Goal: Transaction & Acquisition: Purchase product/service

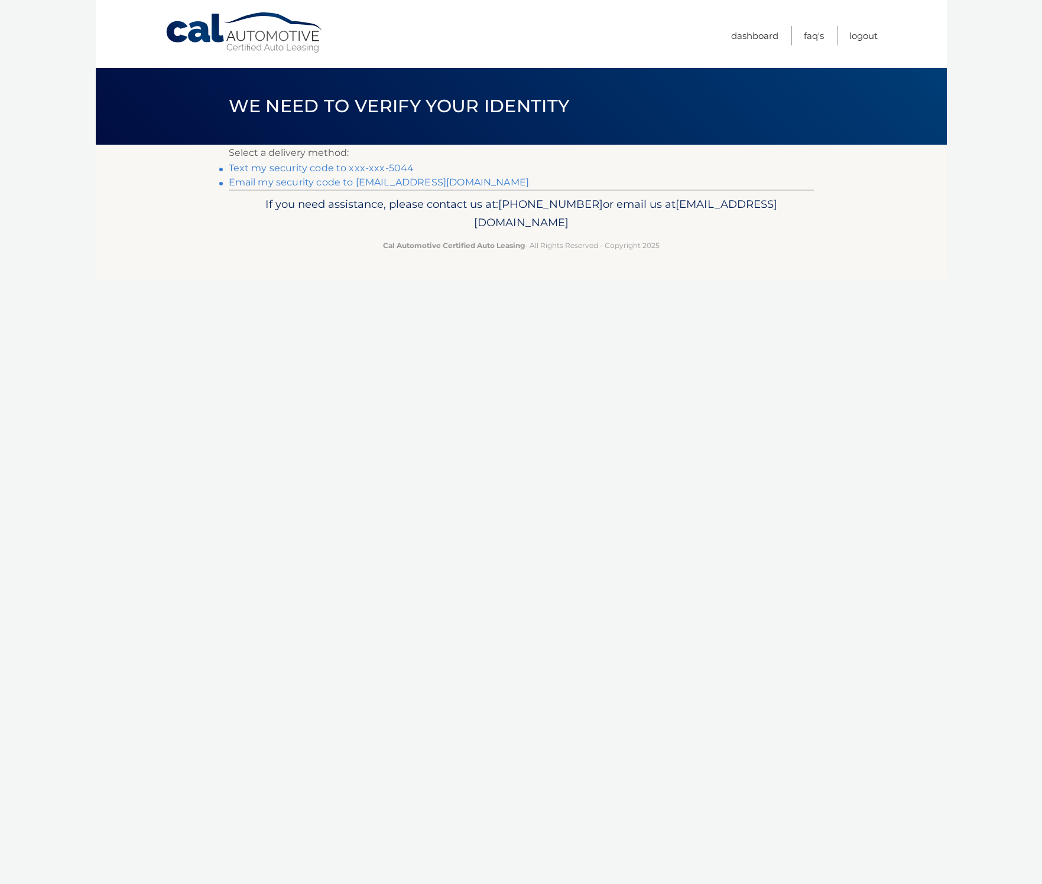
click at [372, 164] on link "Text my security code to xxx-xxx-5044" at bounding box center [322, 167] width 186 height 11
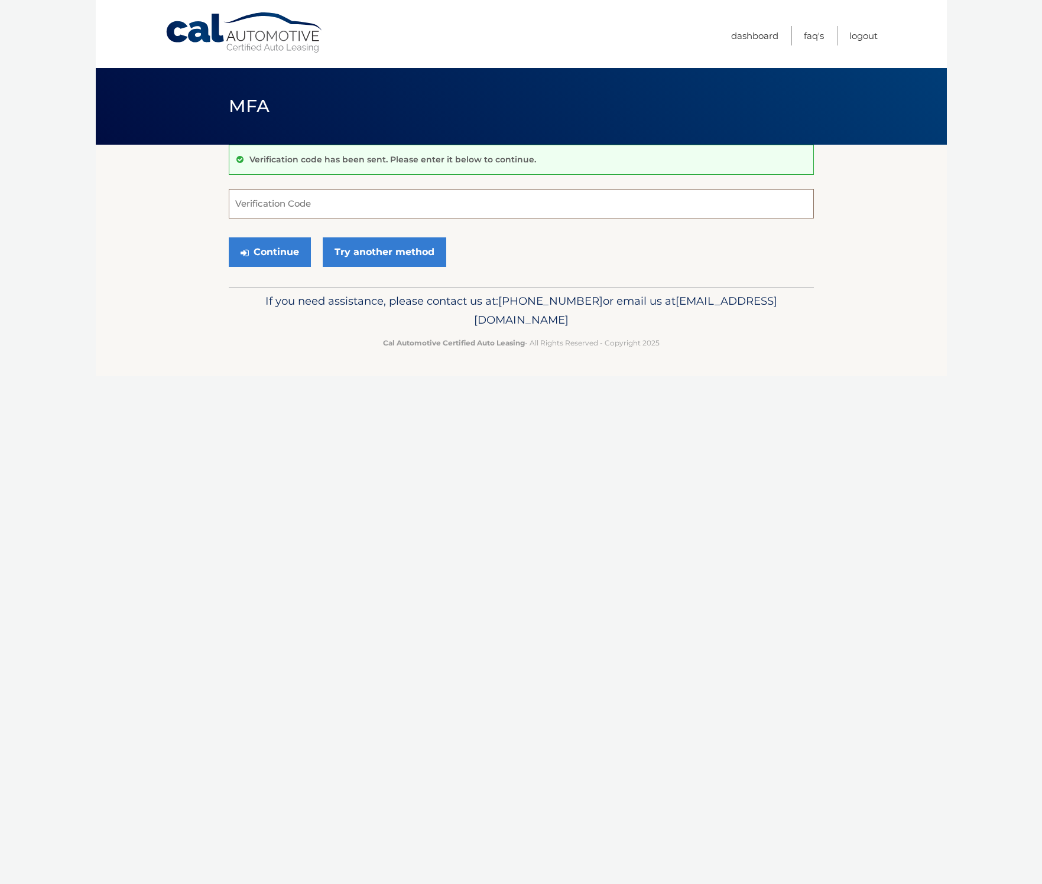
click at [350, 208] on input "Verification Code" at bounding box center [521, 204] width 585 height 30
type input "368187"
click at [283, 250] on button "Continue" at bounding box center [270, 253] width 82 height 30
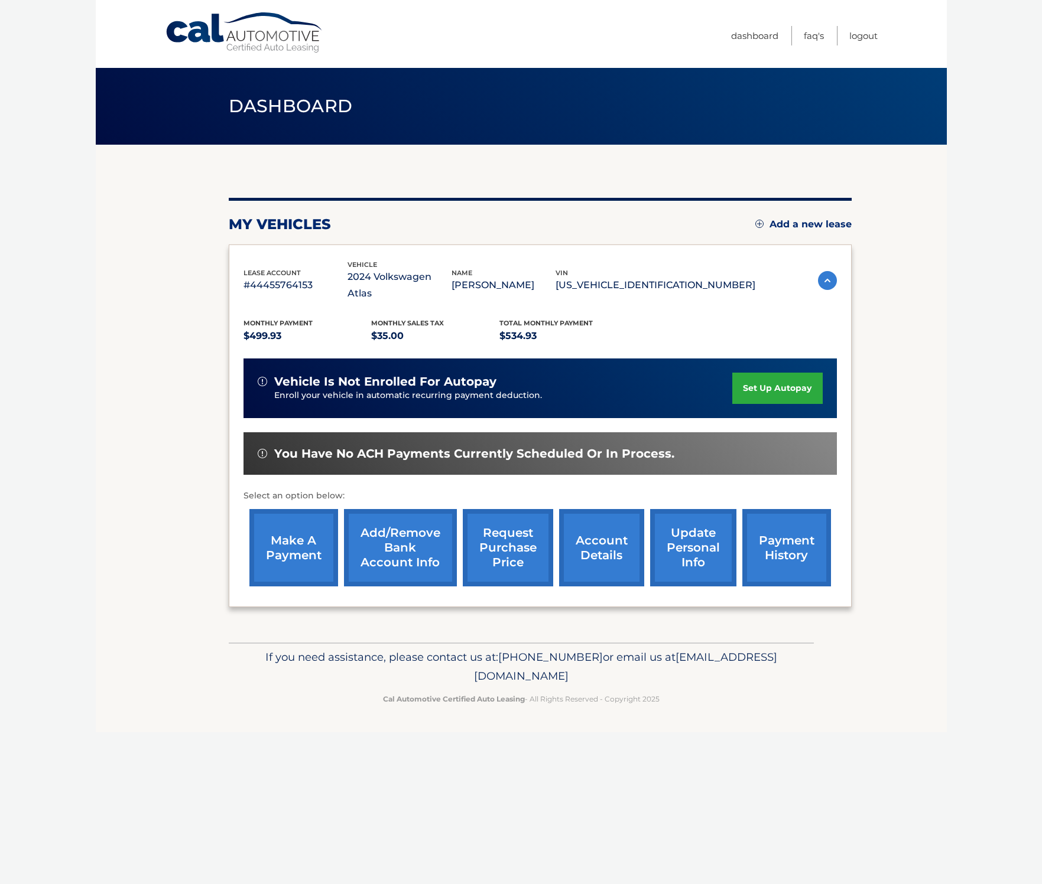
click at [295, 319] on span "Monthly Payment" at bounding box center [277, 323] width 69 height 8
click at [288, 540] on link "make a payment" at bounding box center [293, 547] width 89 height 77
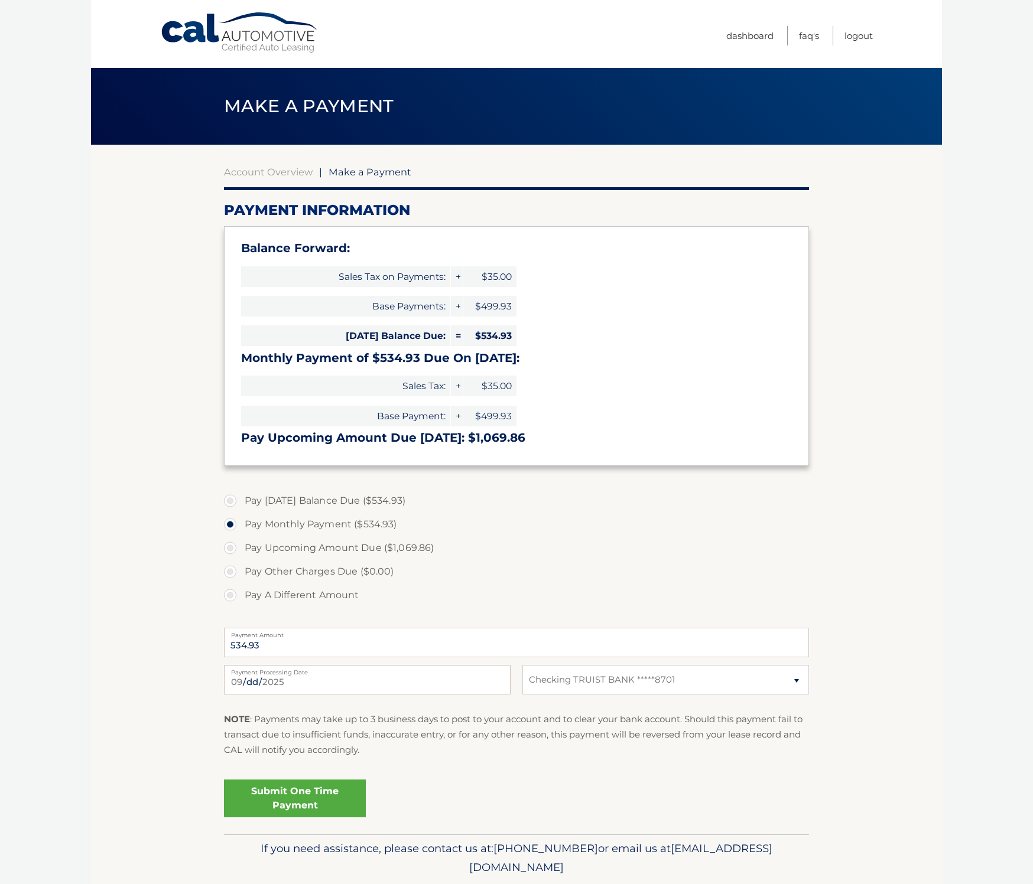
select select "M2JhMDYzNGItNGE1MC00NWY3LWJhZDMtNjBlNGZmNzc3Yzg1"
click at [294, 795] on link "Submit One Time Payment" at bounding box center [295, 799] width 142 height 38
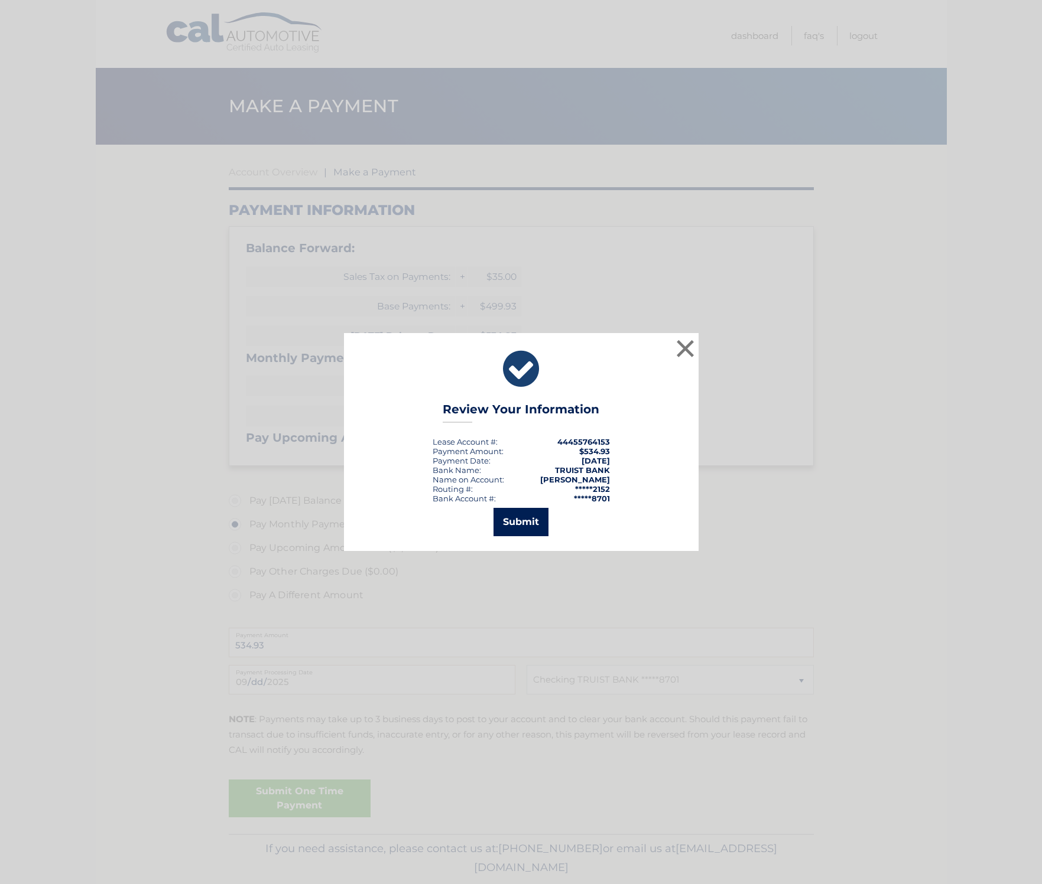
click at [529, 521] on button "Submit" at bounding box center [520, 522] width 55 height 28
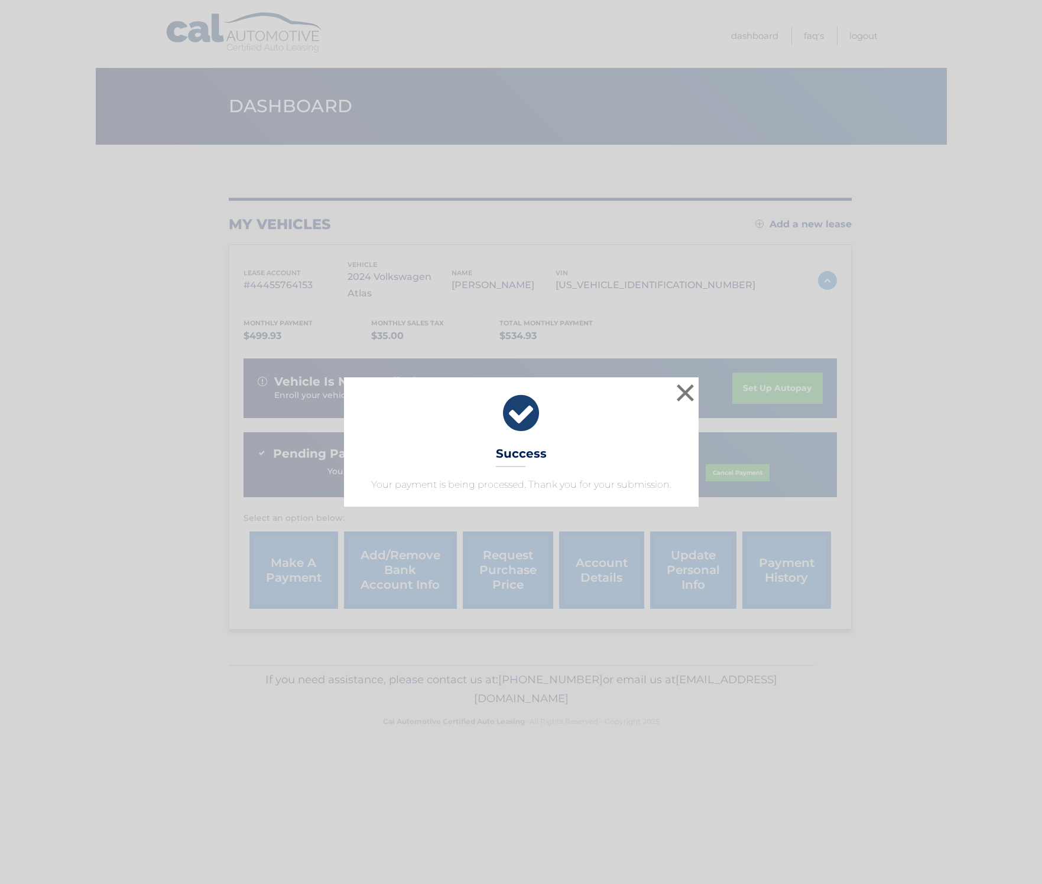
click at [673, 405] on icon at bounding box center [521, 413] width 325 height 43
click at [691, 393] on button "×" at bounding box center [686, 393] width 24 height 24
